Goal: Use online tool/utility: Utilize a website feature to perform a specific function

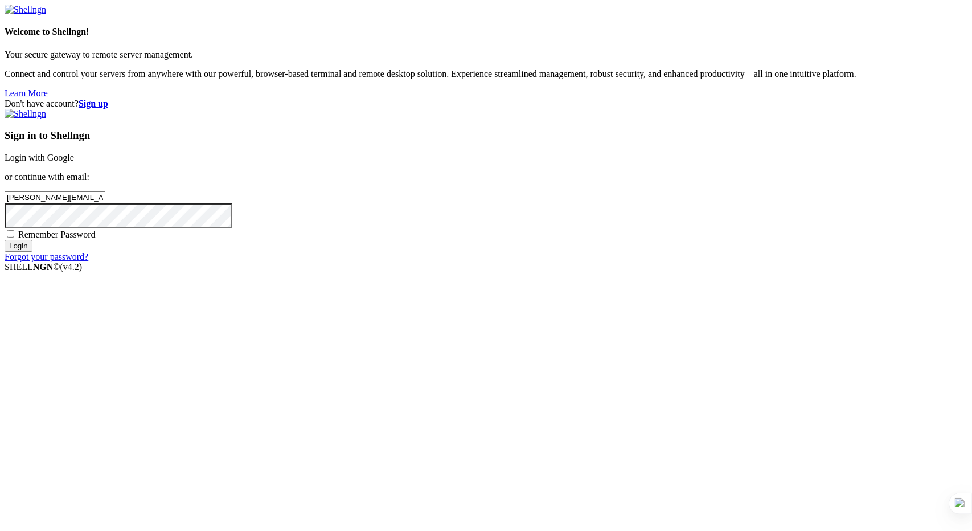
click at [548, 177] on div "Sign in to Shellngn Login with Google or continue with email: [PERSON_NAME][EMA…" at bounding box center [486, 185] width 963 height 153
click at [32, 252] on input "Login" at bounding box center [19, 246] width 28 height 12
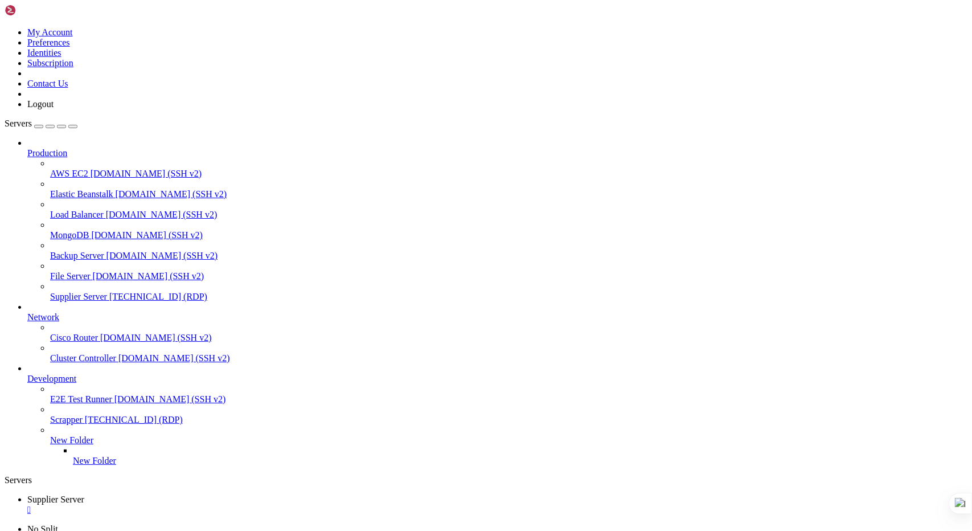
drag, startPoint x: 810, startPoint y: 711, endPoint x: 808, endPoint y: 741, distance: 30.8
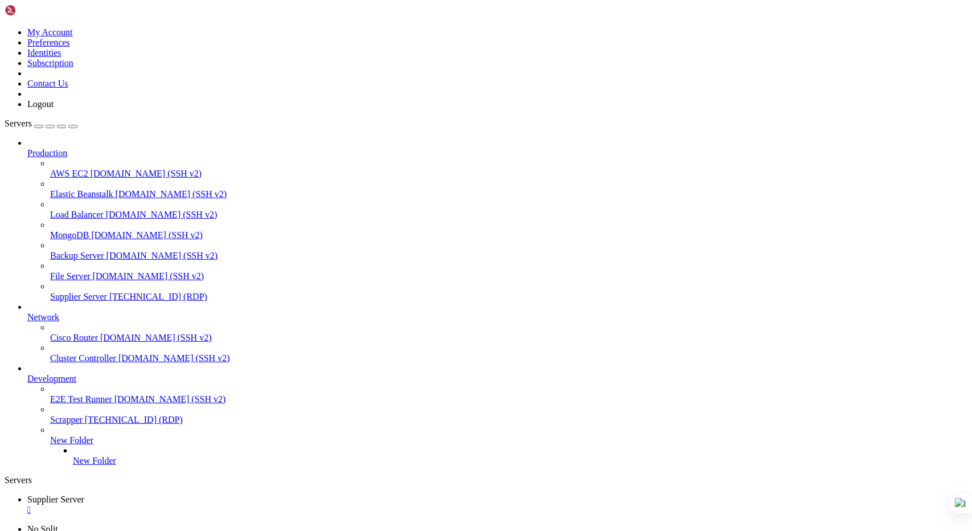
drag, startPoint x: 828, startPoint y: 713, endPoint x: 831, endPoint y: 741, distance: 28.6
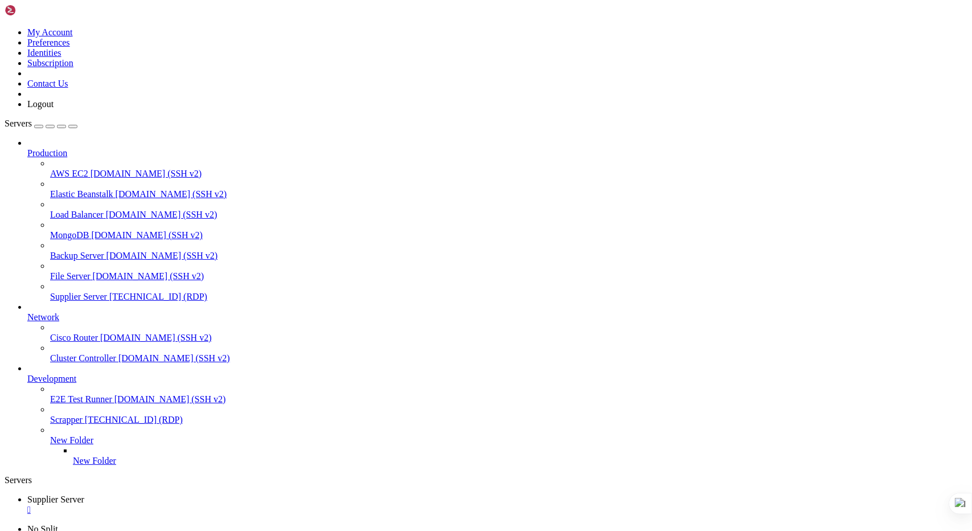
drag, startPoint x: 829, startPoint y: 696, endPoint x: 833, endPoint y: 734, distance: 37.7
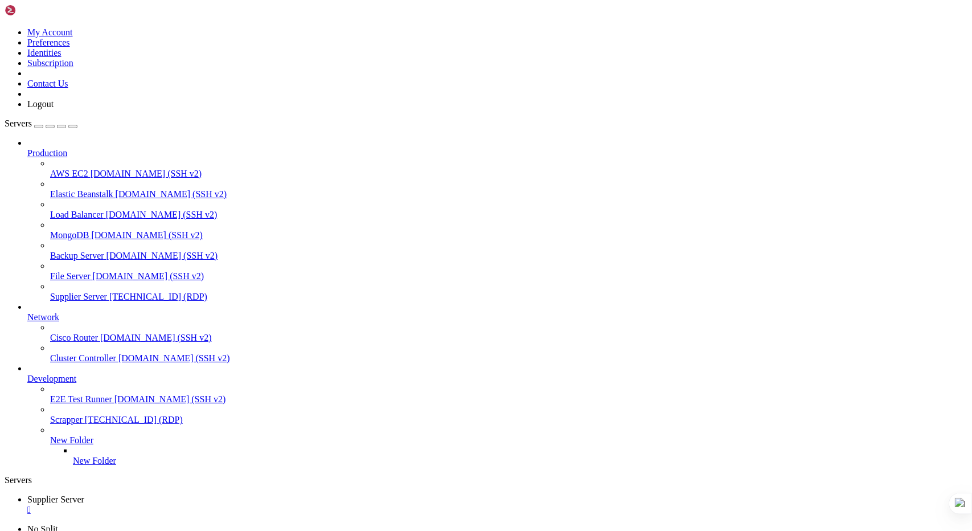
drag, startPoint x: 971, startPoint y: 180, endPoint x: 971, endPoint y: 220, distance: 39.9
click at [971, 220] on div at bounding box center [971, 265] width 1 height 531
drag, startPoint x: 832, startPoint y: 754, endPoint x: 976, endPoint y: 857, distance: 176.8
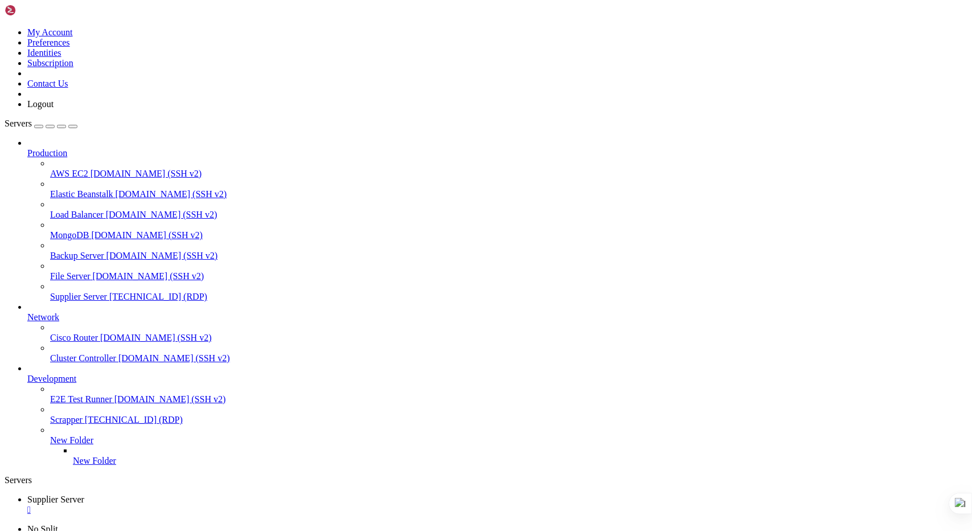
drag, startPoint x: 829, startPoint y: 773, endPoint x: 829, endPoint y: 806, distance: 33.0
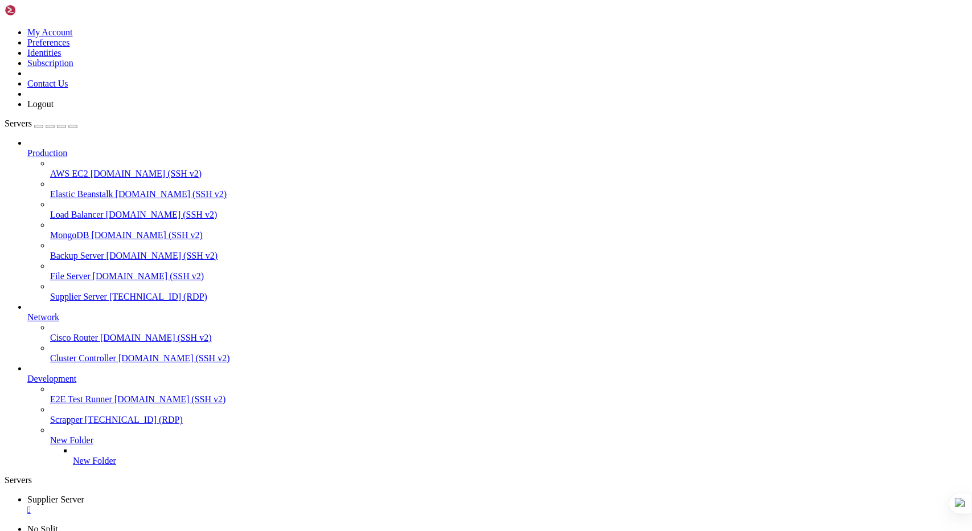
drag, startPoint x: 828, startPoint y: 799, endPoint x: 833, endPoint y: 861, distance: 62.3
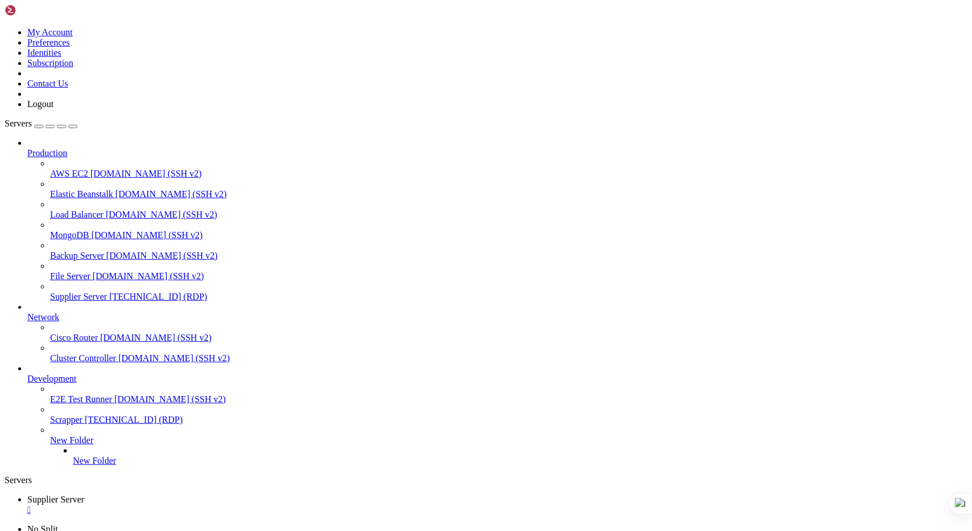
drag, startPoint x: 829, startPoint y: 676, endPoint x: 833, endPoint y: 741, distance: 65.6
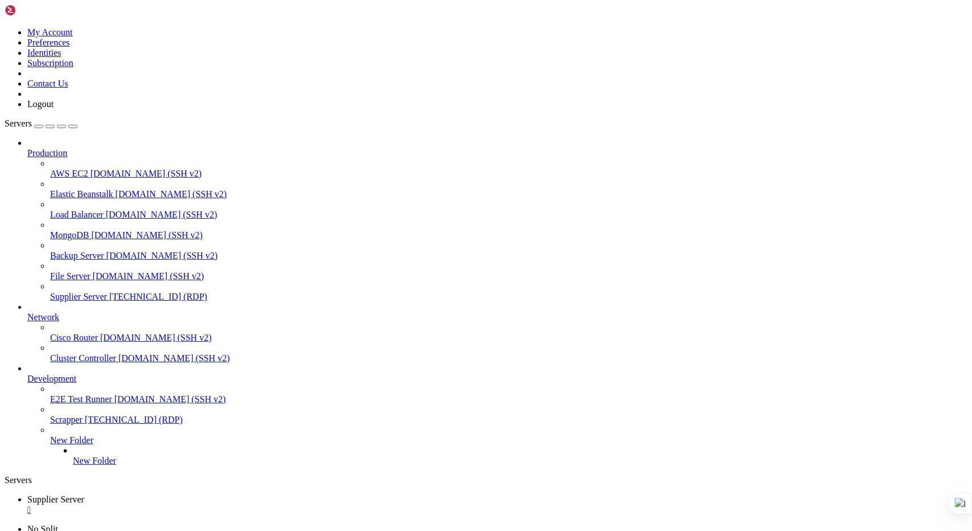
drag, startPoint x: 830, startPoint y: 775, endPoint x: 833, endPoint y: 860, distance: 84.9
